Goal: Find specific page/section: Find specific page/section

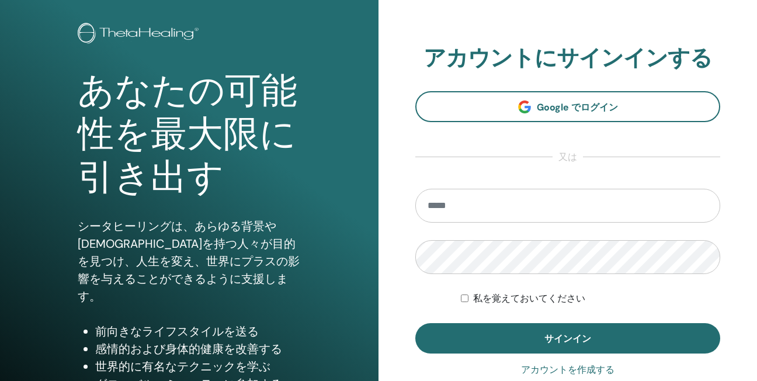
scroll to position [175, 0]
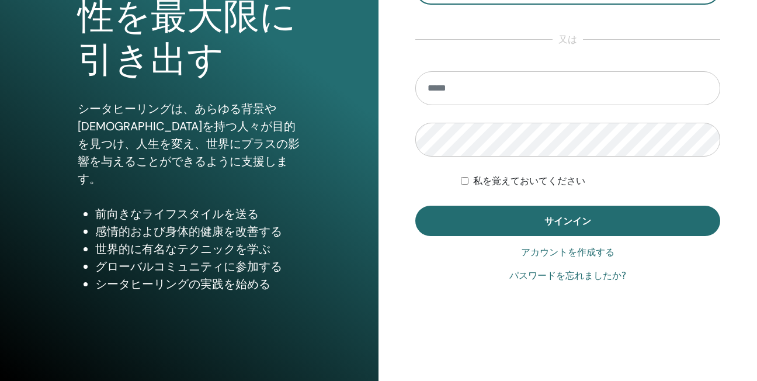
type input "**********"
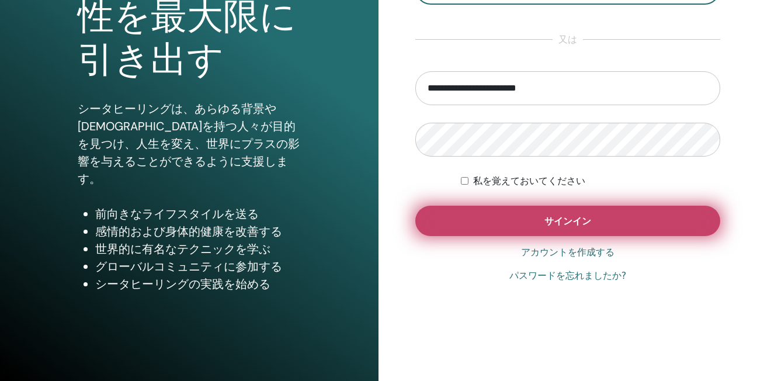
click at [482, 211] on button "サインイン" at bounding box center [568, 221] width 305 height 30
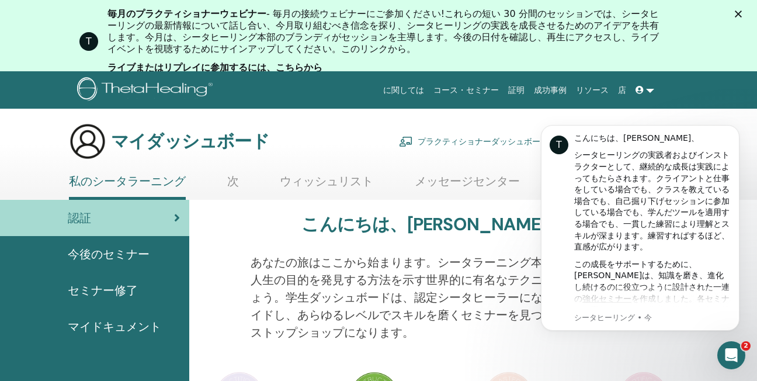
click at [102, 289] on span "セミナー修了" at bounding box center [103, 291] width 70 height 18
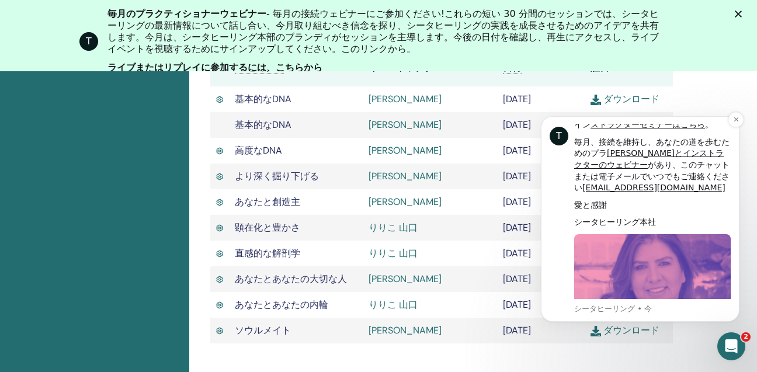
scroll to position [615, 0]
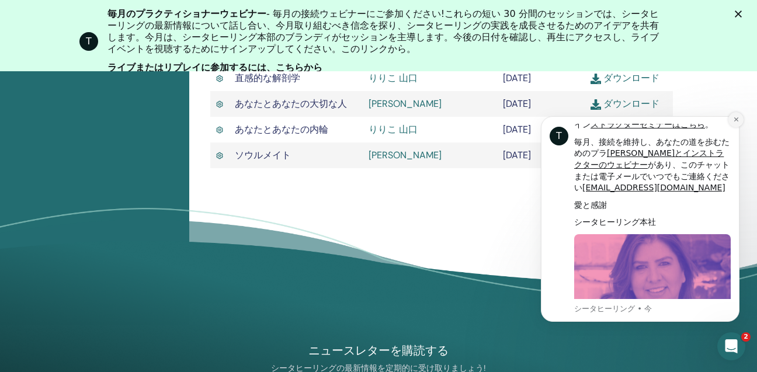
click at [736, 122] on icon "通知を閉じる" at bounding box center [736, 119] width 6 height 6
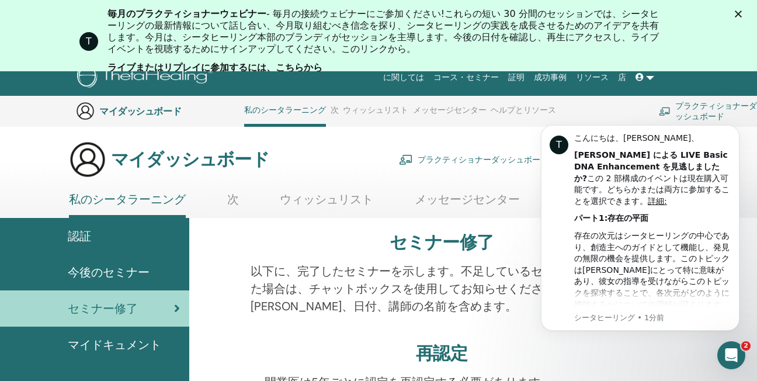
scroll to position [0, 0]
